Goal: Task Accomplishment & Management: Manage account settings

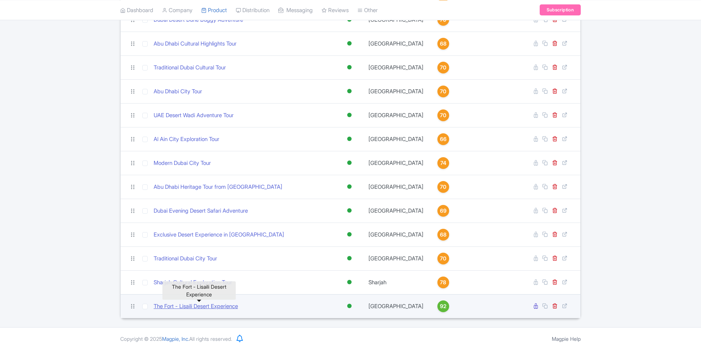
scroll to position [343, 0]
click at [201, 307] on link "The Fort - Lisaili Desert Experience" at bounding box center [196, 306] width 84 height 8
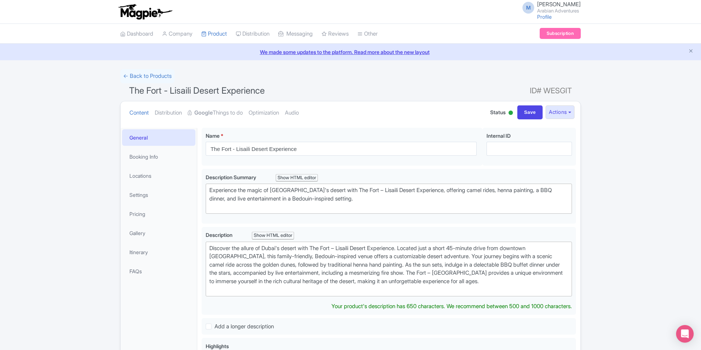
click at [234, 114] on link "Google Things to do" at bounding box center [215, 112] width 55 height 23
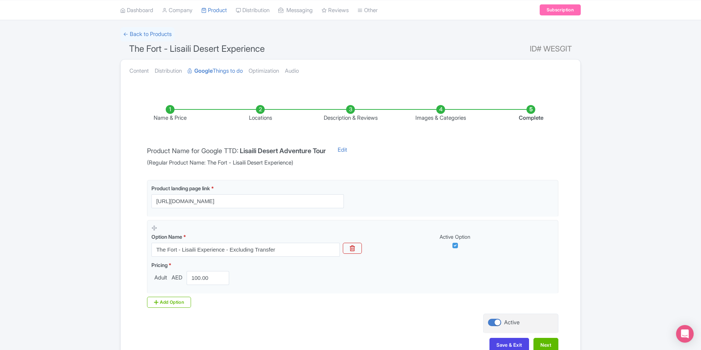
scroll to position [87, 0]
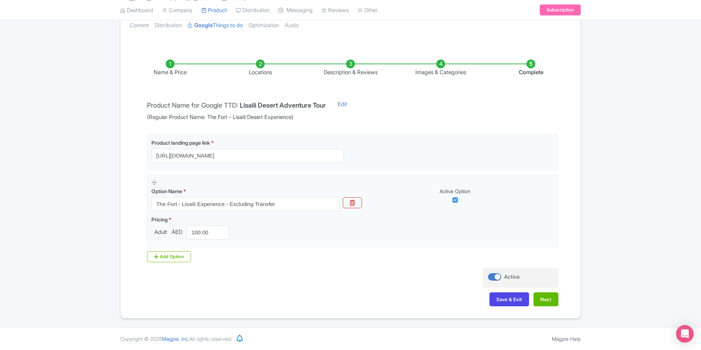
click at [526, 65] on li "Complete" at bounding box center [531, 67] width 90 height 17
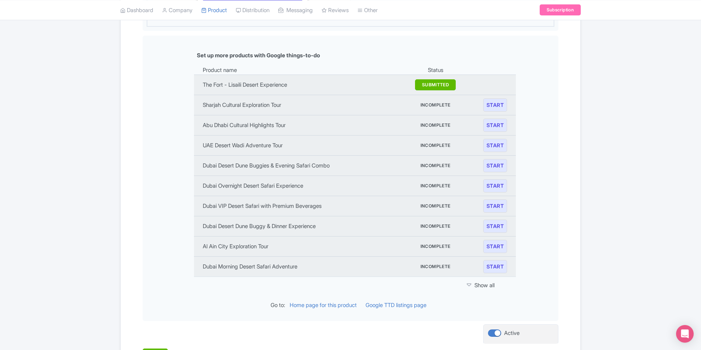
scroll to position [866, 0]
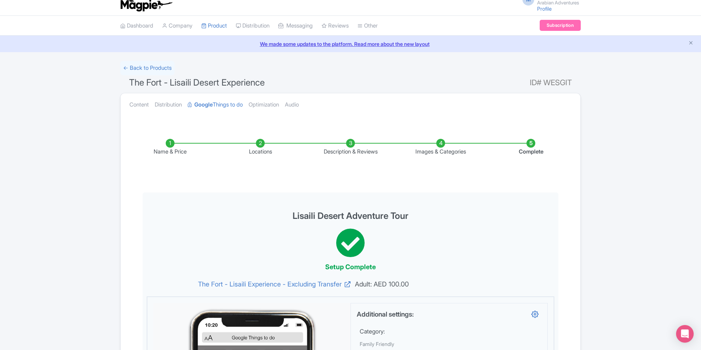
scroll to position [0, 0]
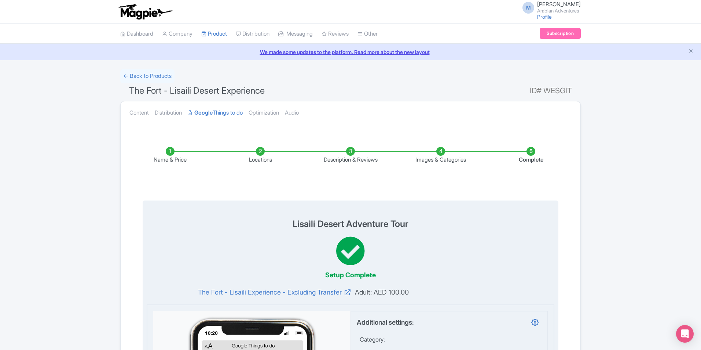
drag, startPoint x: 383, startPoint y: 216, endPoint x: 282, endPoint y: 209, distance: 101.5
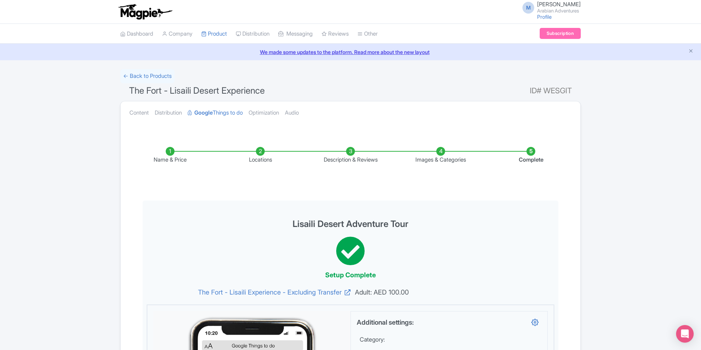
copy h3 "Lisaili Desert Adventure Tour"
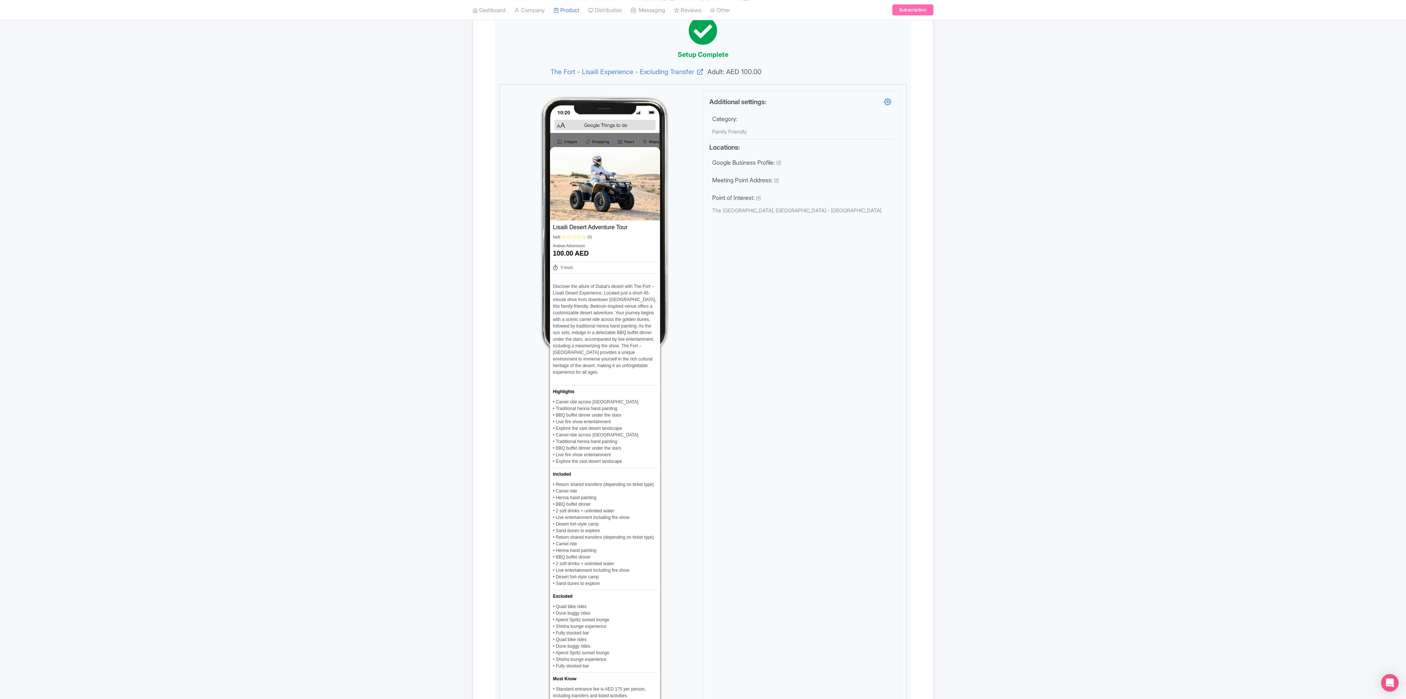
scroll to position [293, 0]
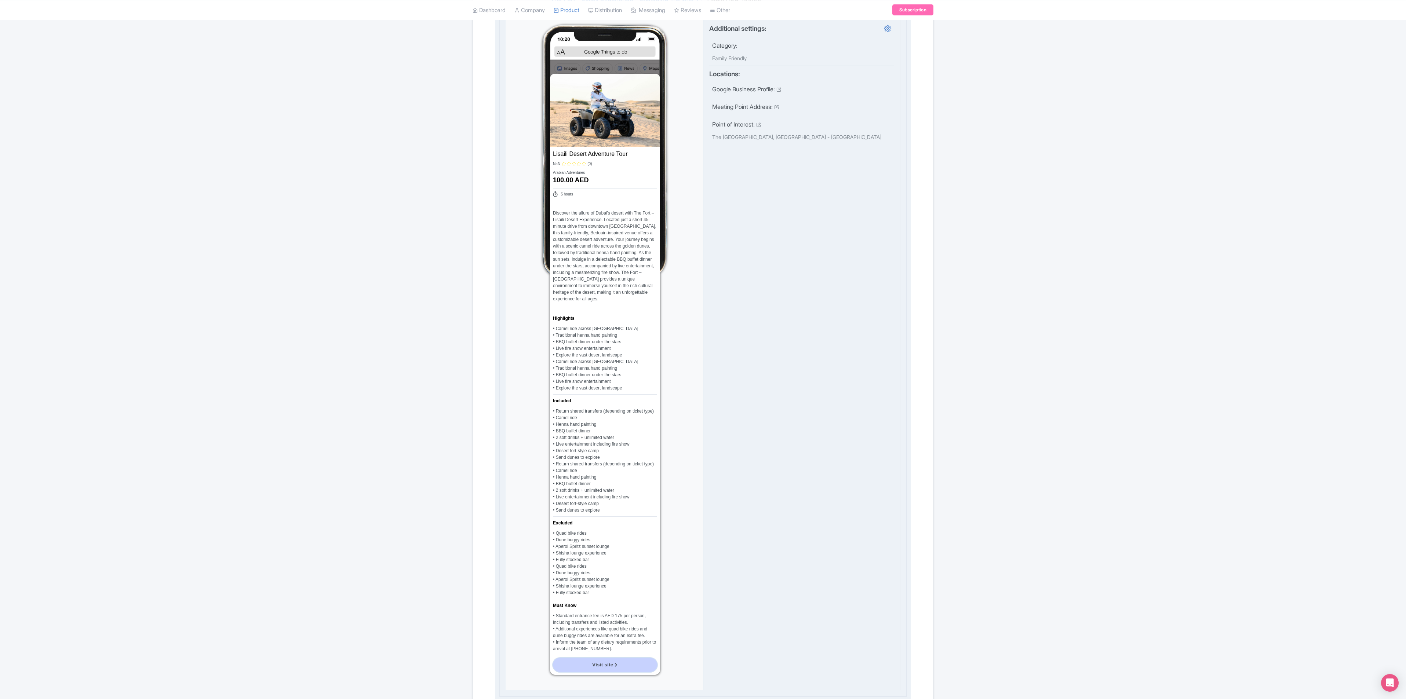
click at [639, 349] on link "Visit site" at bounding box center [605, 665] width 104 height 14
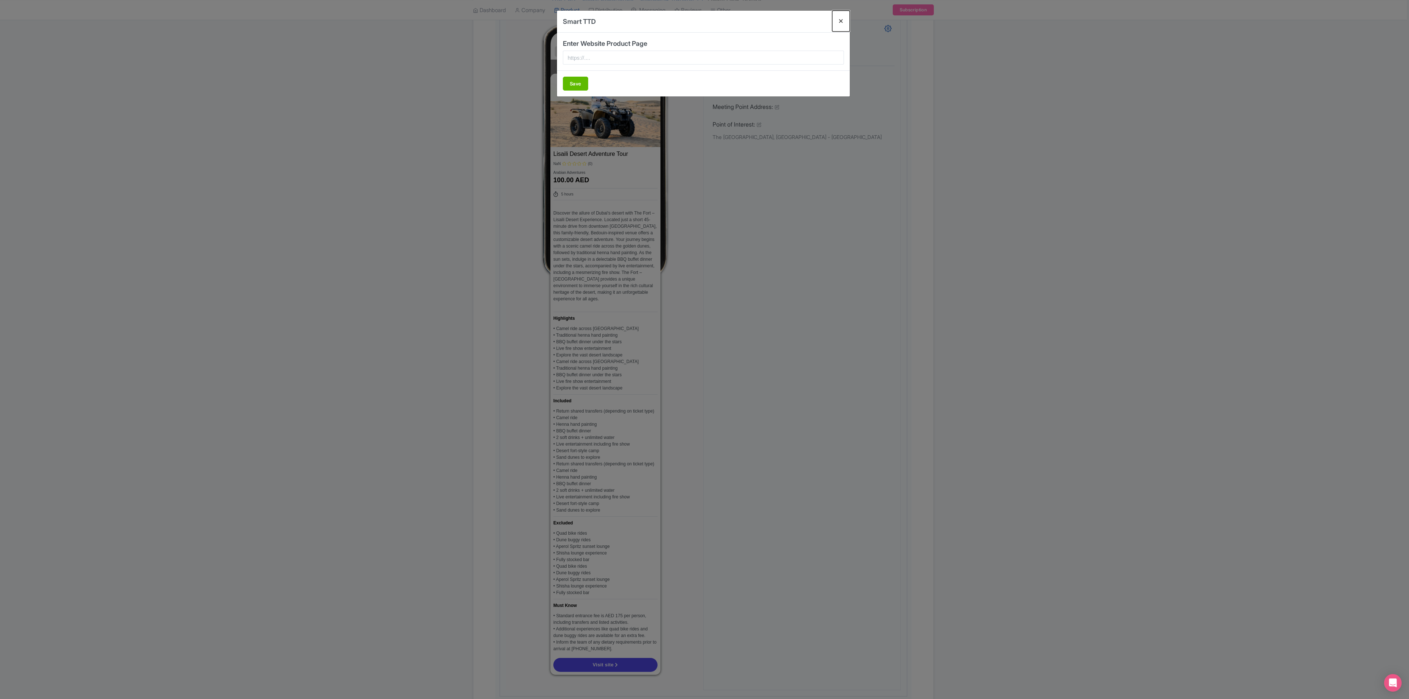
click at [701, 19] on button "Close" at bounding box center [841, 21] width 18 height 21
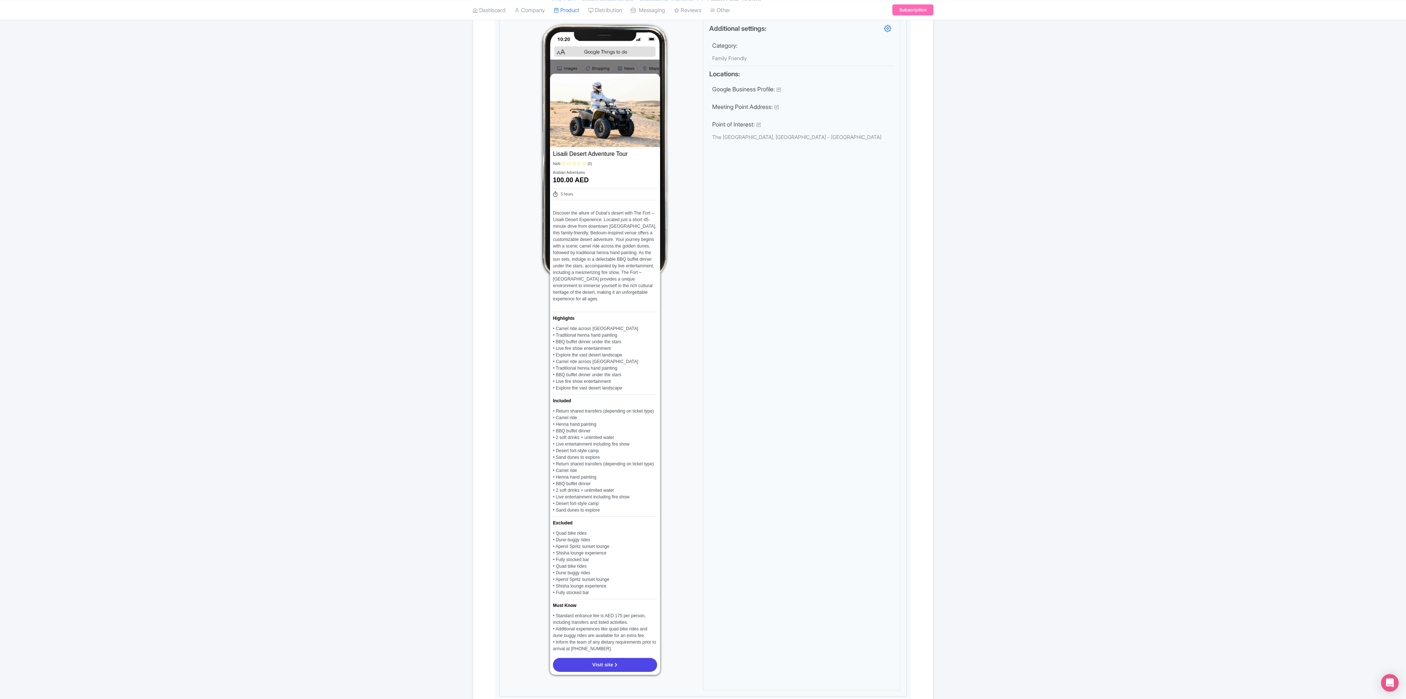
drag, startPoint x: 1114, startPoint y: 283, endPoint x: 936, endPoint y: 372, distance: 199.1
click at [701, 280] on div "← Back to Products The Fort - Lisaili Desert Experience ID# WESGIT Content Dist…" at bounding box center [703, 410] width 1406 height 1269
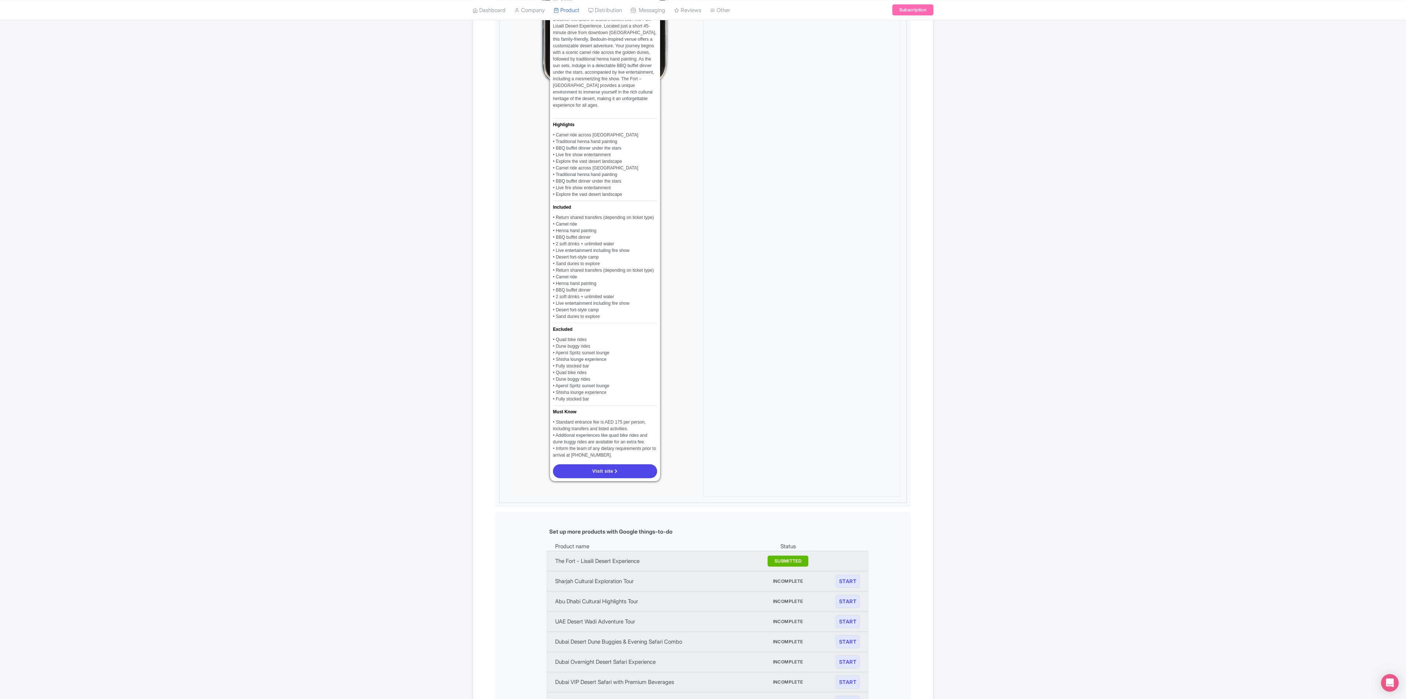
scroll to position [684, 0]
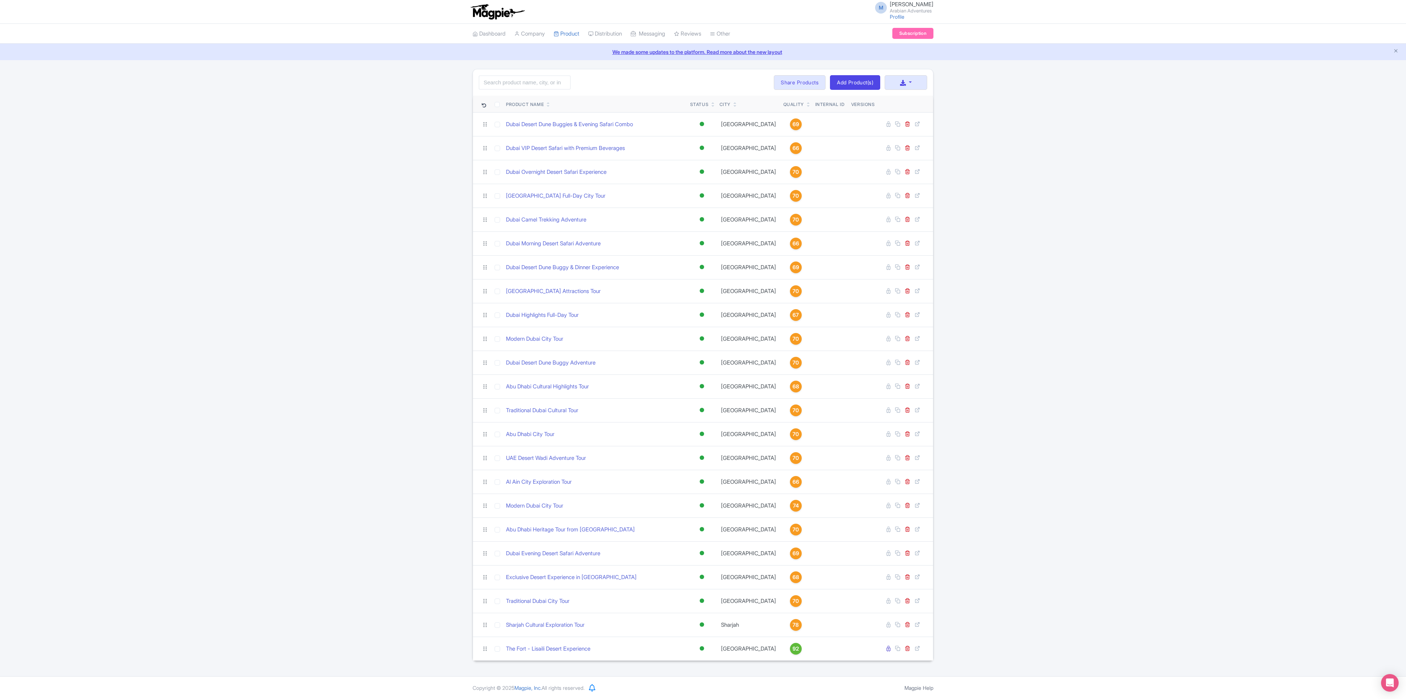
click at [1053, 332] on div "Search Bulk Actions [GEOGRAPHIC_DATA] Add to Collection Share Products Add to C…" at bounding box center [703, 365] width 1406 height 592
